Goal: Information Seeking & Learning: Learn about a topic

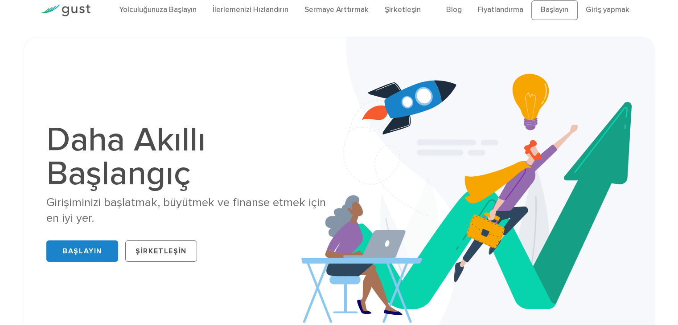
scroll to position [18, 0]
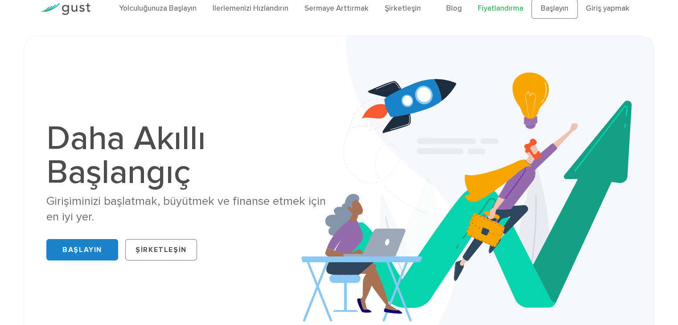
click at [485, 5] on font "Fiyatlandırma" at bounding box center [500, 8] width 45 height 9
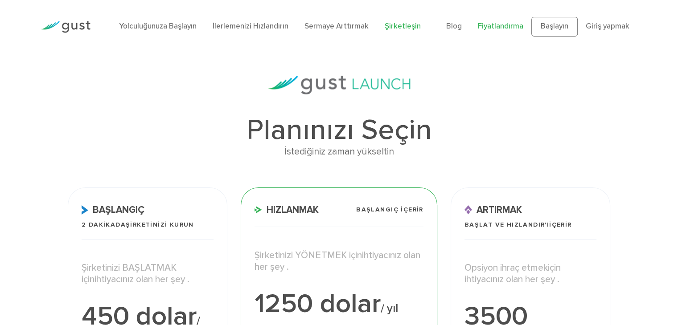
click at [404, 25] on font "Şirketleşin" at bounding box center [403, 26] width 36 height 9
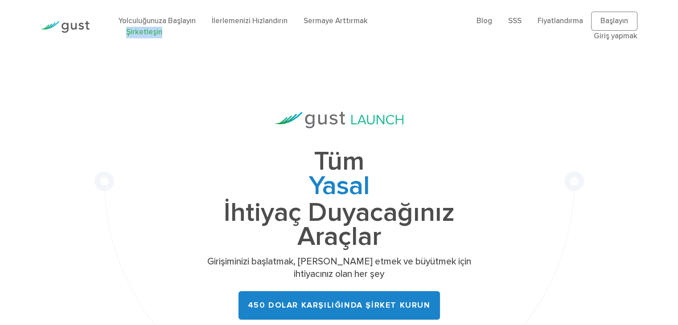
drag, startPoint x: 175, startPoint y: 32, endPoint x: 484, endPoint y: -39, distance: 316.8
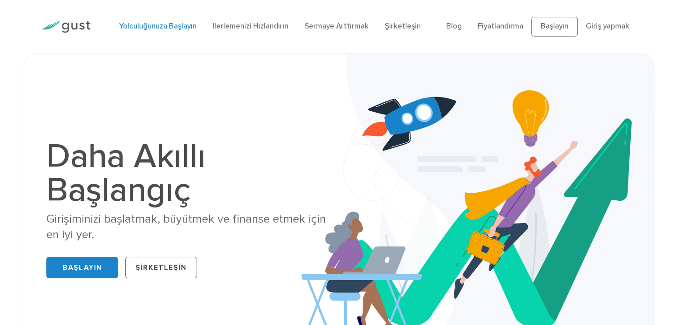
click at [164, 26] on font "Yolculuğunuza Başlayın" at bounding box center [158, 26] width 78 height 9
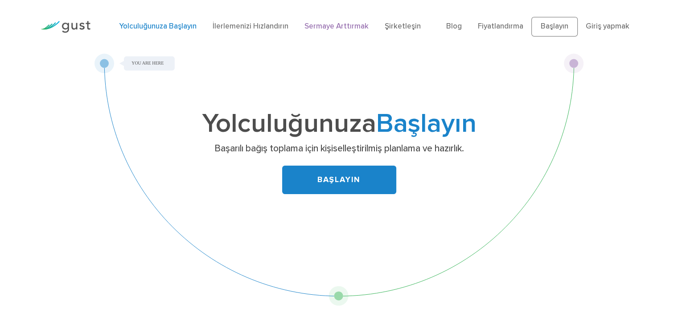
click at [333, 25] on font "Sermaye Arttırmak" at bounding box center [336, 26] width 64 height 9
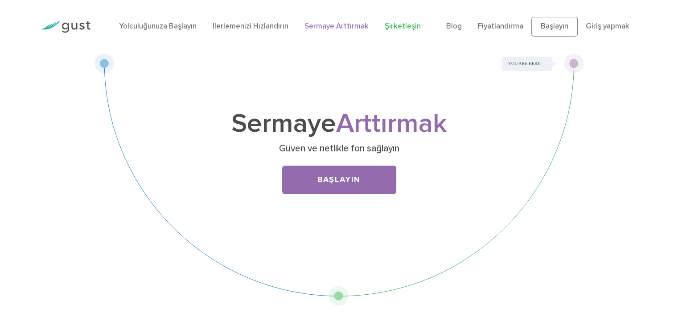
click at [394, 29] on font "Şirketleşin" at bounding box center [403, 26] width 36 height 9
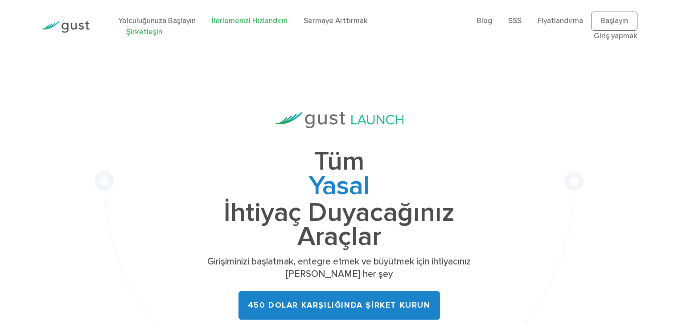
click at [254, 21] on font "İlerlemenizi Hızlandırın" at bounding box center [250, 20] width 76 height 9
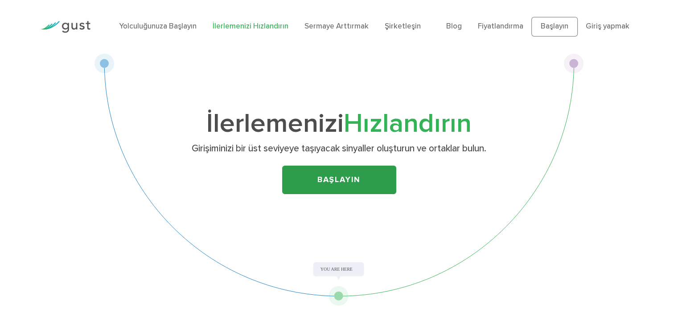
click at [307, 174] on link "Başlayın" at bounding box center [339, 180] width 114 height 29
